Goal: Task Accomplishment & Management: Use online tool/utility

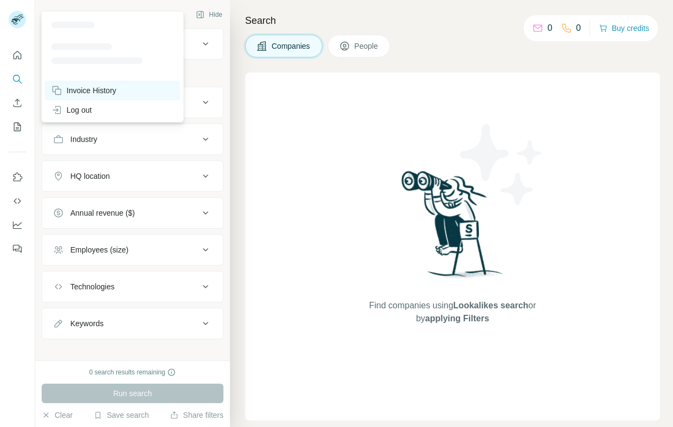
click at [99, 89] on div "Invoice History" at bounding box center [83, 90] width 65 height 11
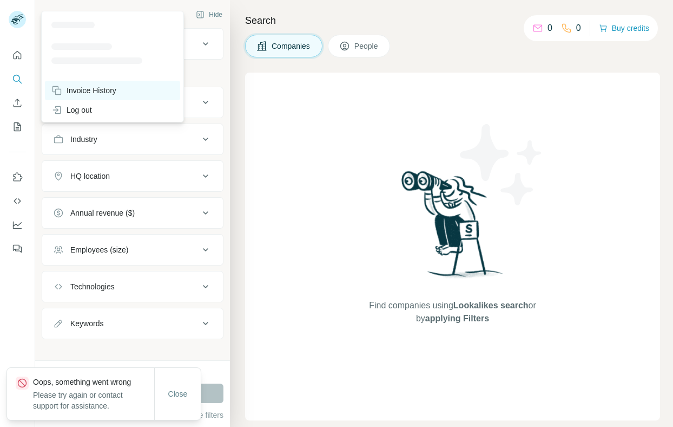
click at [99, 89] on div "Invoice History" at bounding box center [83, 90] width 65 height 11
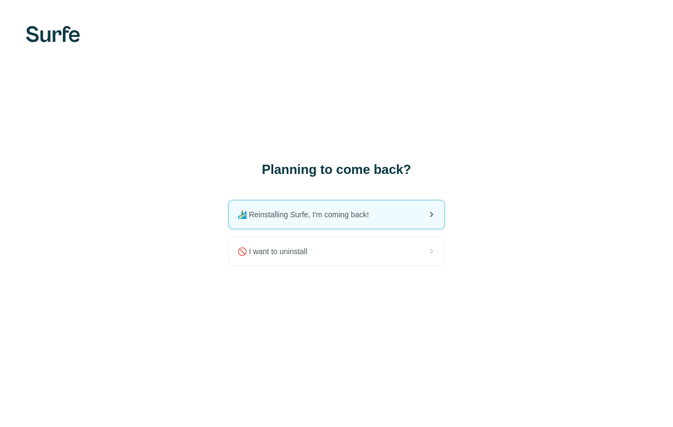
click at [376, 215] on span "🏄🏻‍♂️ Reinstalling Surfe, I'm coming back!" at bounding box center [308, 214] width 140 height 11
click at [324, 206] on div "🏄🏻‍♂️ Reinstalling Surfe, I'm coming back!" at bounding box center [336, 214] width 215 height 28
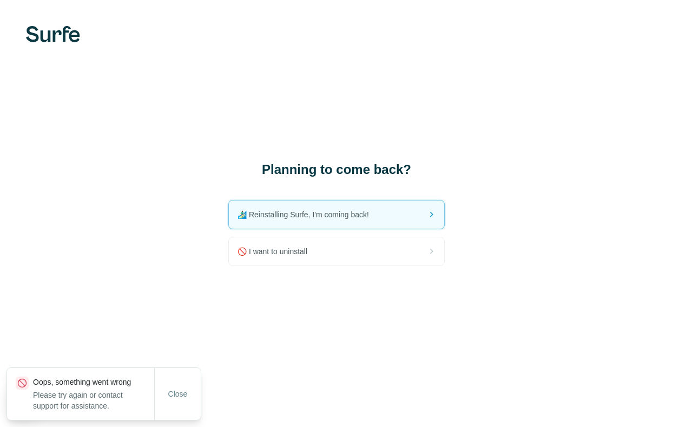
click at [43, 32] on img at bounding box center [53, 34] width 54 height 16
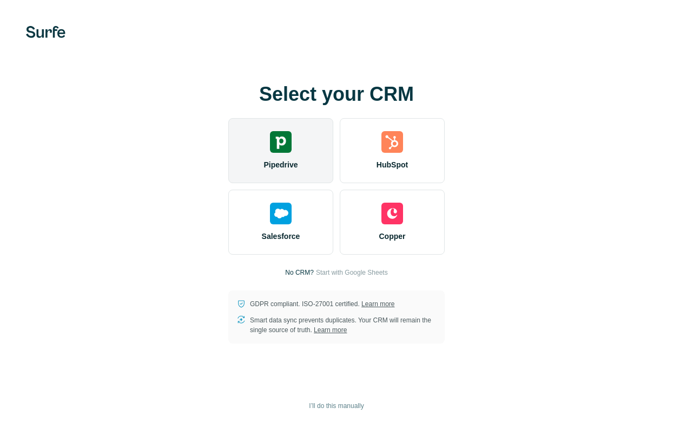
click at [287, 160] on span "Pipedrive" at bounding box center [281, 164] width 34 height 11
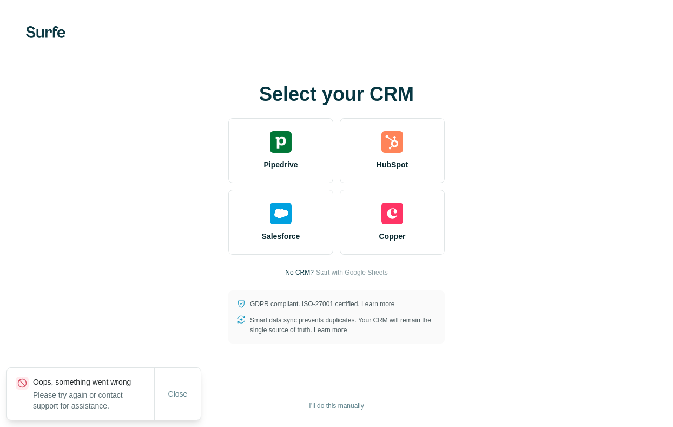
click at [335, 406] on span "I’ll do this manually" at bounding box center [336, 406] width 55 height 10
click at [205, 384] on div "Select your CRM Pipedrive HubSpot Salesforce Copper No CRM? Start with Google S…" at bounding box center [336, 213] width 673 height 427
click at [192, 391] on button "Close" at bounding box center [178, 393] width 35 height 19
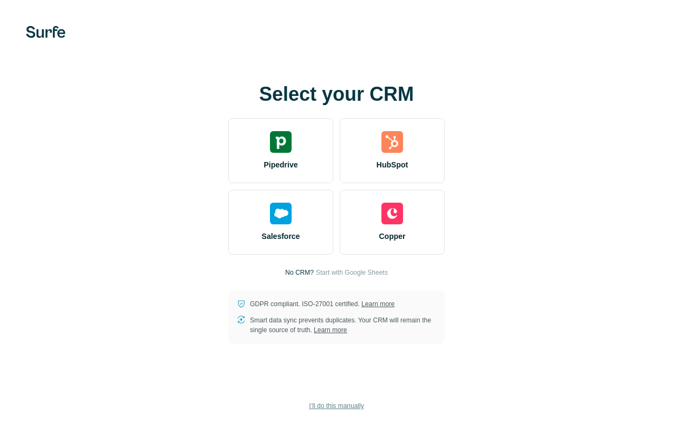
click at [353, 404] on span "I’ll do this manually" at bounding box center [336, 406] width 55 height 10
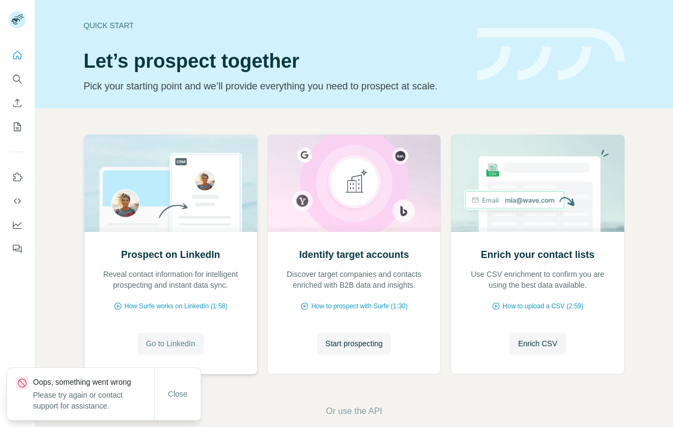
click at [167, 342] on span "Go to LinkedIn" at bounding box center [170, 343] width 49 height 11
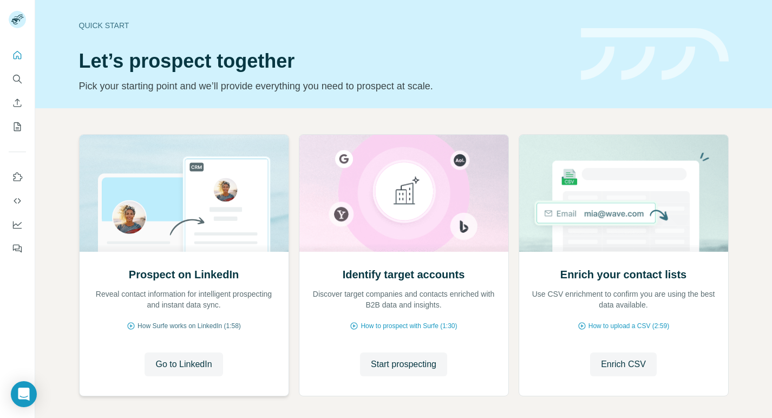
click at [217, 327] on span "How Surfe works on LinkedIn (1:58)" at bounding box center [188, 326] width 103 height 10
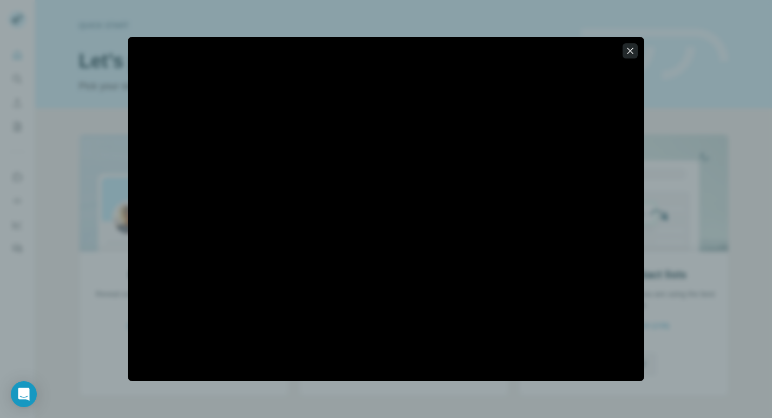
click at [636, 46] on button "button" at bounding box center [629, 50] width 15 height 15
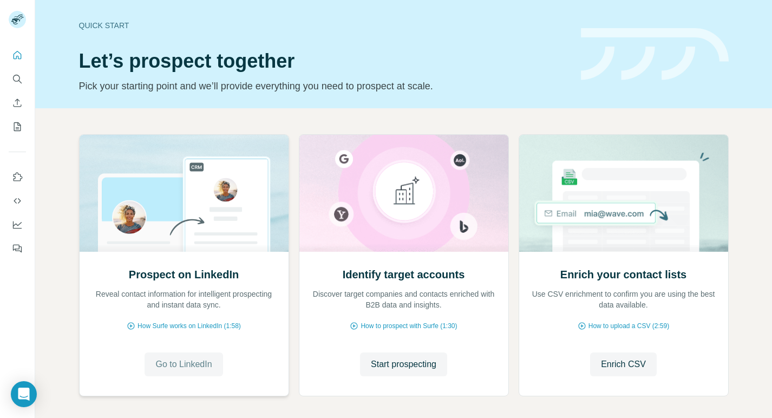
click at [170, 368] on span "Go to LinkedIn" at bounding box center [183, 364] width 56 height 13
